Goal: Register for event/course

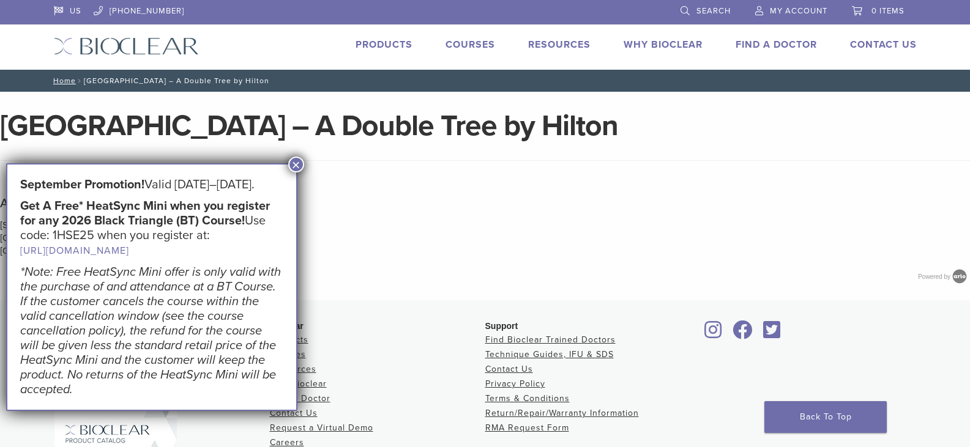
click at [482, 45] on link "Courses" at bounding box center [471, 45] width 50 height 12
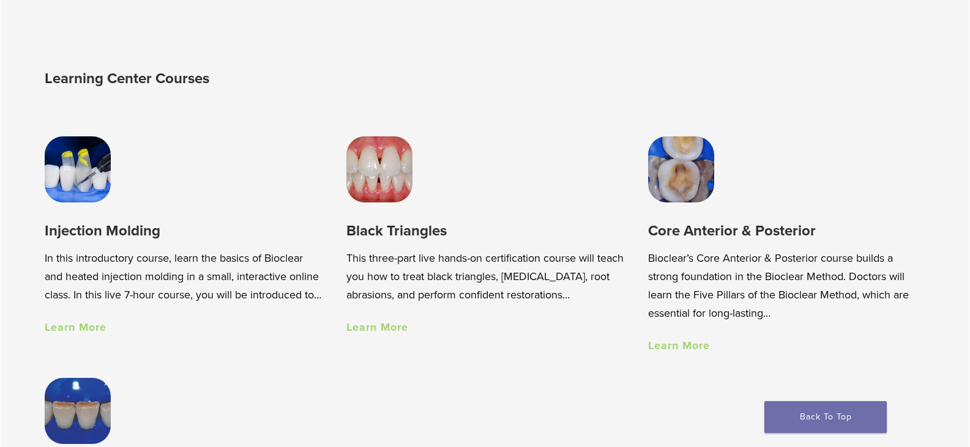
scroll to position [857, 0]
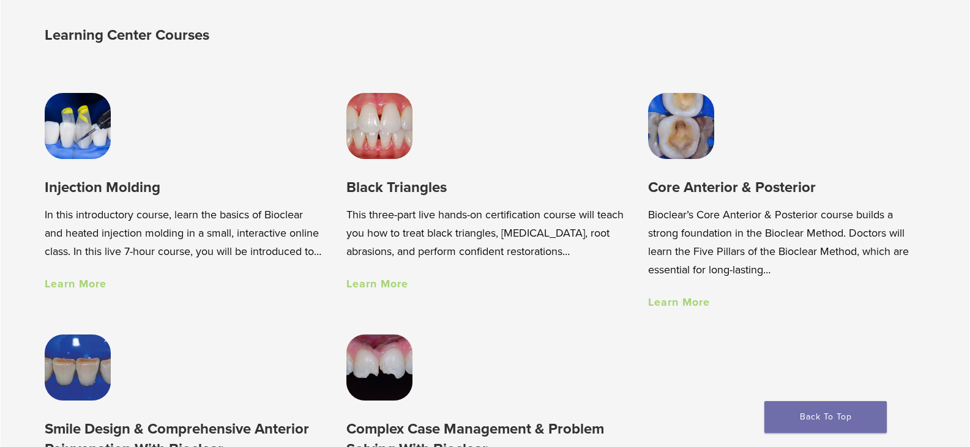
click at [375, 283] on link "Learn More" at bounding box center [377, 283] width 62 height 13
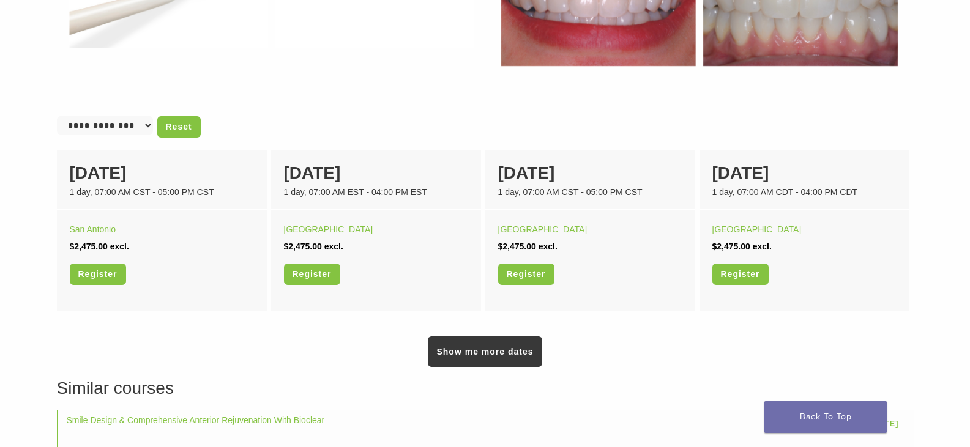
scroll to position [734, 0]
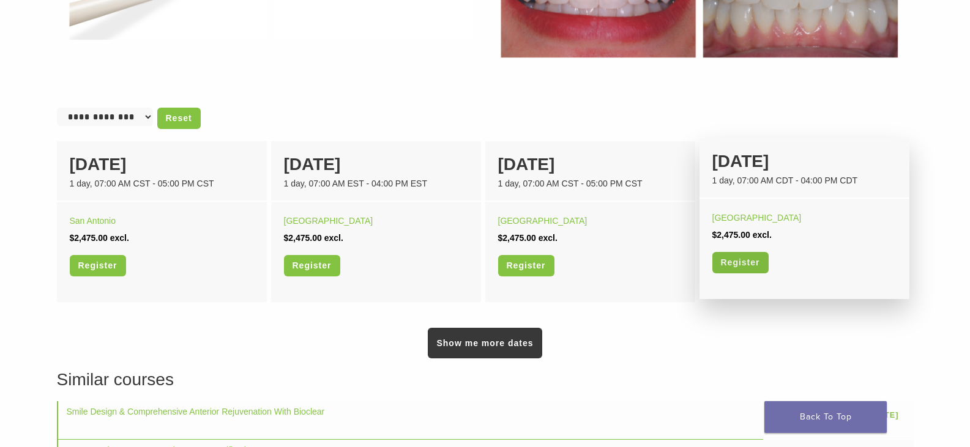
click at [754, 264] on link "Register" at bounding box center [740, 262] width 56 height 21
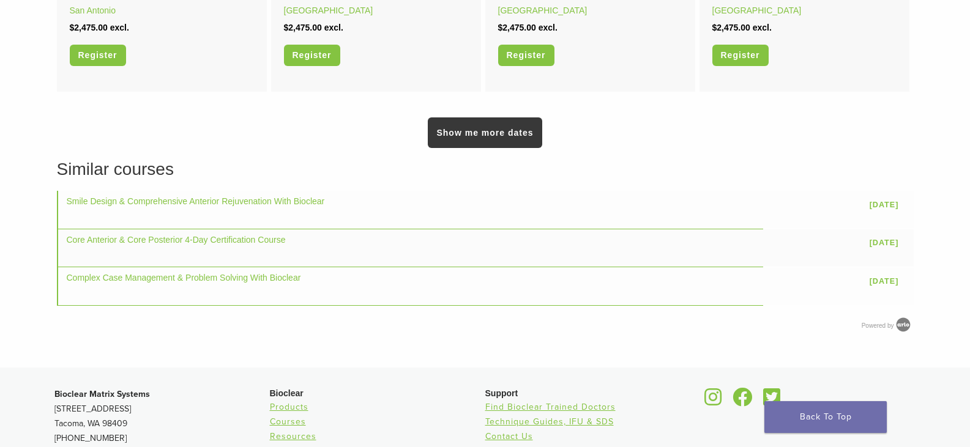
scroll to position [913, 0]
